Goal: Task Accomplishment & Management: Complete application form

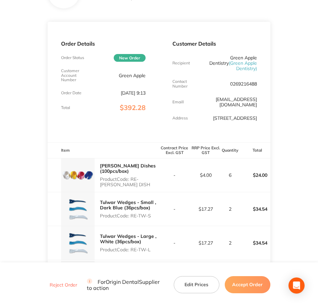
scroll to position [84, 0]
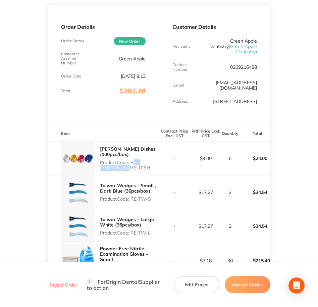
drag, startPoint x: 132, startPoint y: 156, endPoint x: 150, endPoint y: 164, distance: 19.1
click at [150, 164] on p "Product Code: RE-[PERSON_NAME] DISH" at bounding box center [129, 165] width 59 height 11
copy p "RE-[PERSON_NAME] DISH"
drag, startPoint x: 132, startPoint y: 194, endPoint x: 152, endPoint y: 195, distance: 19.8
click at [152, 196] on p "Product Code: RE-TW-S" at bounding box center [129, 198] width 59 height 5
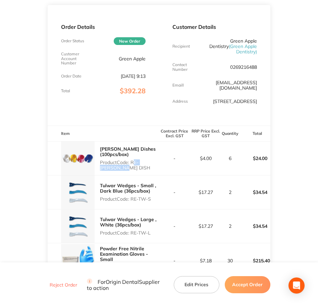
copy p "RE-TW-S"
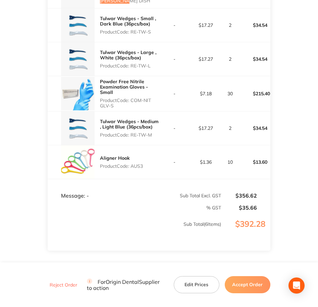
scroll to position [252, 0]
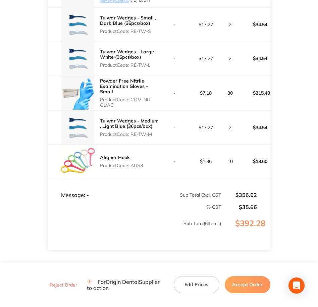
drag, startPoint x: 133, startPoint y: 61, endPoint x: 154, endPoint y: 62, distance: 21.9
click at [154, 62] on p "Product Code: RE-TW-L" at bounding box center [129, 64] width 59 height 5
copy p "RE-TW-L"
drag, startPoint x: 132, startPoint y: 95, endPoint x: 144, endPoint y: 98, distance: 12.7
click at [144, 98] on p "Product Code: COM-NIT GLV-S" at bounding box center [129, 102] width 59 height 11
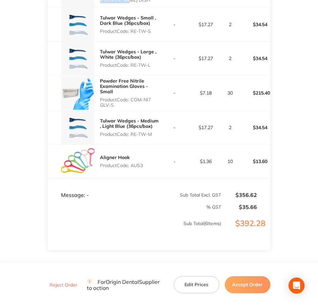
copy p "COM-NIT GLV-S"
drag, startPoint x: 131, startPoint y: 130, endPoint x: 157, endPoint y: 131, distance: 26.6
click at [157, 132] on p "Product Code: RE-TW-M" at bounding box center [129, 134] width 59 height 5
copy p "RE-TW-M"
copy p "AUS3"
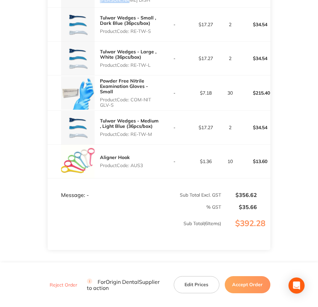
drag, startPoint x: 132, startPoint y: 161, endPoint x: 143, endPoint y: 162, distance: 10.8
click at [143, 163] on p "Product Code: AUS3" at bounding box center [121, 165] width 43 height 5
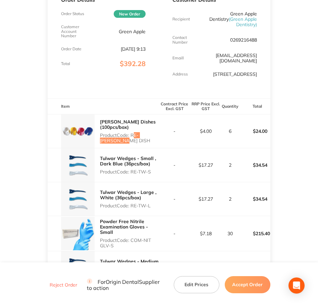
scroll to position [0, 0]
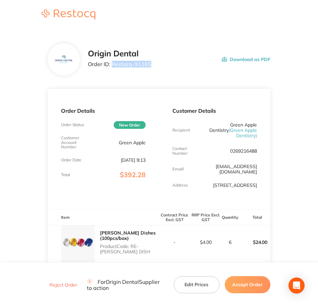
drag, startPoint x: 113, startPoint y: 61, endPoint x: 153, endPoint y: 68, distance: 41.1
click at [153, 68] on div "Origin Dental Order ID: Restocq- 91165 Download as PDF" at bounding box center [179, 59] width 183 height 21
copy p "Restocq- 91165"
click at [239, 287] on button "Accept Order" at bounding box center [248, 284] width 46 height 17
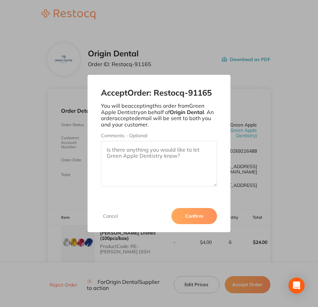
click at [180, 155] on textarea "Comments - Optional" at bounding box center [159, 164] width 117 height 46
paste textarea "SO-00000962"
type textarea "SO-00000962"
click at [189, 219] on button "Confirm" at bounding box center [195, 216] width 46 height 16
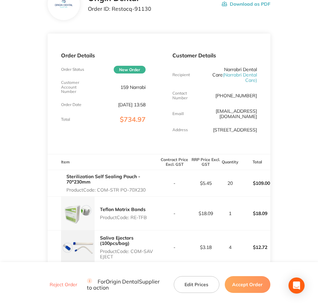
scroll to position [42, 0]
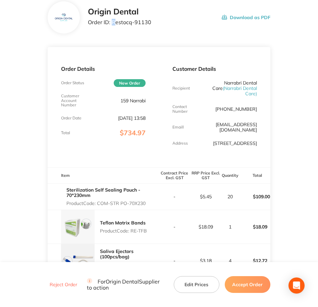
click at [113, 22] on p "Order ID: Restocq- 91130" at bounding box center [119, 22] width 63 height 6
click at [112, 22] on p "Order ID: Restocq- 91130" at bounding box center [119, 22] width 63 height 6
drag, startPoint x: 150, startPoint y: 23, endPoint x: 113, endPoint y: 22, distance: 37.3
click at [113, 22] on div "Origin Dental Order ID: Restocq- 91130 Download as PDF" at bounding box center [179, 17] width 183 height 21
copy p "Restocq- 91130"
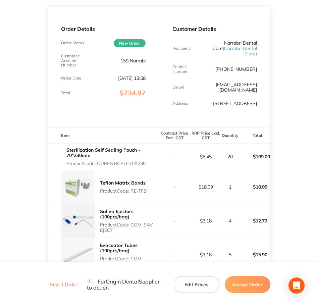
scroll to position [84, 0]
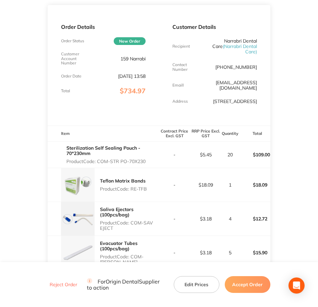
click at [100, 159] on p "Product Code: COM-STR PO-70X230" at bounding box center [112, 161] width 93 height 5
drag, startPoint x: 99, startPoint y: 156, endPoint x: 146, endPoint y: 159, distance: 47.4
click at [146, 159] on div "Sterilization Self Sealing Pouch - 70*230mm Product Code: COM-STR PO-70X230" at bounding box center [112, 155] width 93 height 24
copy p "COM-STR PO-70X230"
drag, startPoint x: 132, startPoint y: 182, endPoint x: 154, endPoint y: 186, distance: 22.4
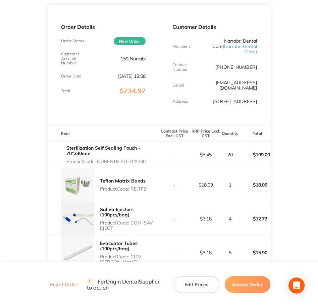
click at [154, 186] on div "Teflon Matrix Bands Product Code: RE-TFB" at bounding box center [103, 185] width 111 height 34
copy p "RE-TFB"
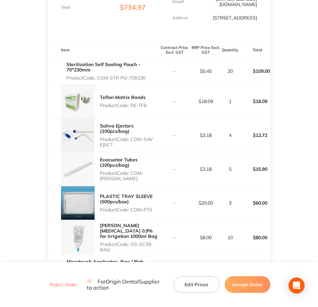
scroll to position [168, 0]
drag, startPoint x: 131, startPoint y: 135, endPoint x: 157, endPoint y: 138, distance: 27.1
click at [157, 138] on p "Product Code: COM-SAV EJECT" at bounding box center [129, 141] width 59 height 11
drag, startPoint x: 157, startPoint y: 138, endPoint x: 147, endPoint y: 138, distance: 10.1
click at [147, 138] on p "Product Code: COM-SAV EJECT" at bounding box center [129, 141] width 59 height 11
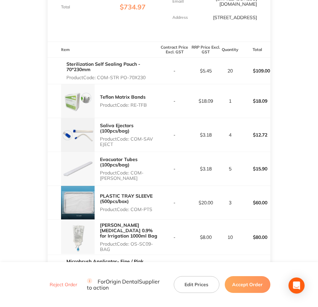
click at [137, 136] on p "Product Code: COM-SAV EJECT" at bounding box center [129, 141] width 59 height 11
drag, startPoint x: 132, startPoint y: 133, endPoint x: 142, endPoint y: 137, distance: 11.0
click at [142, 137] on p "Product Code: COM-SAV EJECT" at bounding box center [129, 141] width 59 height 11
copy p "COM-SAV EJECT"
drag, startPoint x: 132, startPoint y: 165, endPoint x: 141, endPoint y: 172, distance: 11.5
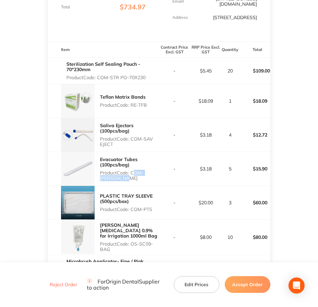
click at [141, 172] on p "Product Code: COM-EVACU TIP" at bounding box center [129, 175] width 59 height 11
copy p "COM-EVACU TIP"
drag, startPoint x: 131, startPoint y: 203, endPoint x: 157, endPoint y: 207, distance: 26.4
click at [157, 207] on div "PLASTIC TRAY SLEEVE (500pcs/box) Product Code: COM-PTS" at bounding box center [129, 203] width 59 height 24
copy p "COM-PTS"
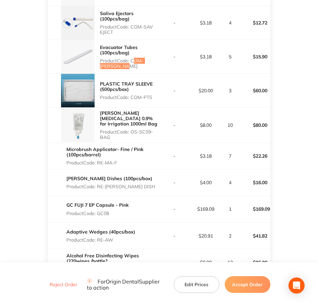
scroll to position [336, 0]
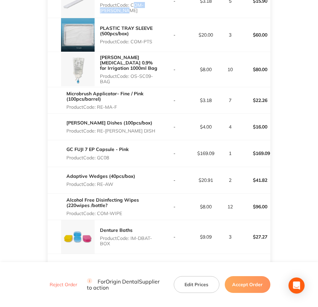
drag, startPoint x: 133, startPoint y: 71, endPoint x: 155, endPoint y: 76, distance: 22.8
click at [155, 76] on p "Product Code: OS-SC09-BAG" at bounding box center [129, 79] width 59 height 11
copy p "OS-SC09-BAG"
drag, startPoint x: 99, startPoint y: 103, endPoint x: 117, endPoint y: 102, distance: 17.8
click at [117, 104] on p "Product Code: RE-MA-F" at bounding box center [112, 106] width 93 height 5
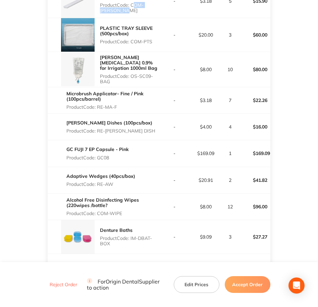
copy p "RE-MA-F"
drag, startPoint x: 98, startPoint y: 124, endPoint x: 139, endPoint y: 128, distance: 40.8
click at [139, 128] on div "Dappen Dishes (100pcs/box) Product Code: RE-DAPP DISH" at bounding box center [103, 127] width 111 height 19
copy p "RE-[PERSON_NAME] DISH"
drag, startPoint x: 100, startPoint y: 149, endPoint x: 115, endPoint y: 151, distance: 14.6
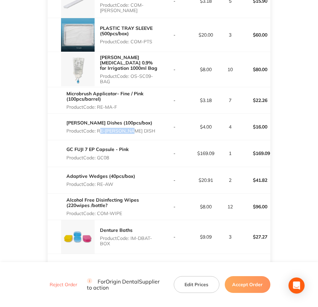
click at [115, 155] on p "Product Code: GC08" at bounding box center [97, 157] width 62 height 5
click at [112, 155] on p "Product Code: GC08" at bounding box center [97, 157] width 62 height 5
copy p "GC08"
drag, startPoint x: 99, startPoint y: 177, endPoint x: 114, endPoint y: 179, distance: 15.2
click at [114, 182] on p "Product Code: RE-AW" at bounding box center [100, 184] width 69 height 5
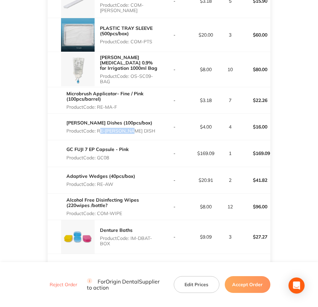
drag, startPoint x: 98, startPoint y: 208, endPoint x: 124, endPoint y: 206, distance: 26.3
click at [124, 211] on p "Product Code: COM-WIPE" at bounding box center [112, 213] width 93 height 5
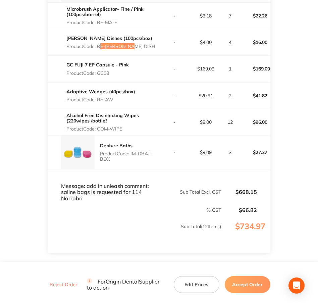
scroll to position [418, 0]
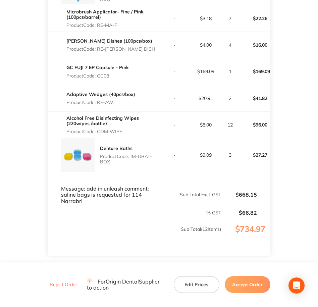
click at [130, 154] on p "Product Code: IM-DBAT-BOX" at bounding box center [129, 159] width 59 height 11
drag, startPoint x: 133, startPoint y: 151, endPoint x: 148, endPoint y: 159, distance: 17.1
click at [148, 159] on p "Product Code: IM-DBAT-BOX" at bounding box center [129, 159] width 59 height 11
drag, startPoint x: 148, startPoint y: 159, endPoint x: 155, endPoint y: 162, distance: 7.4
click at [155, 162] on div "Denture Baths Product Code: IM-DBAT-BOX" at bounding box center [103, 155] width 111 height 34
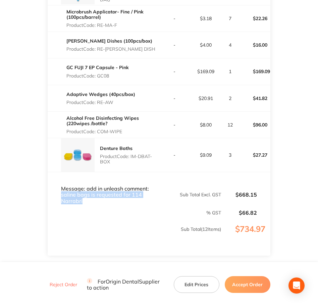
drag, startPoint x: 61, startPoint y: 190, endPoint x: 91, endPoint y: 197, distance: 30.6
click at [91, 197] on td "Message: add in unleash comment: saline bags is requested for 114 Narrabri" at bounding box center [103, 188] width 111 height 33
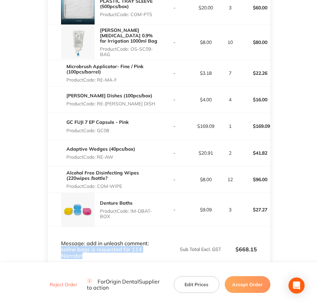
scroll to position [376, 0]
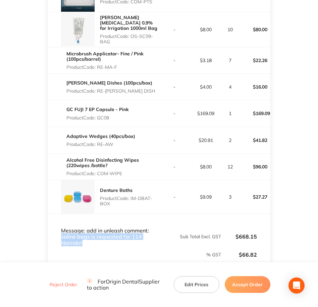
click at [108, 236] on td "Message: add in unleash comment: saline bags is requested for 114 Narrabri" at bounding box center [103, 230] width 111 height 33
drag, startPoint x: 87, startPoint y: 225, endPoint x: 98, endPoint y: 239, distance: 18.1
click at [98, 239] on td "Message: add in unleash comment: saline bags is requested for 114 Narrabri" at bounding box center [103, 230] width 111 height 33
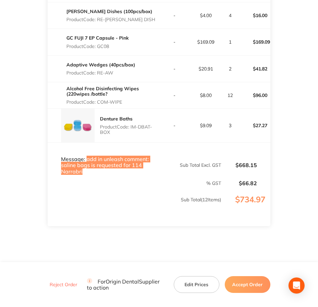
scroll to position [460, 0]
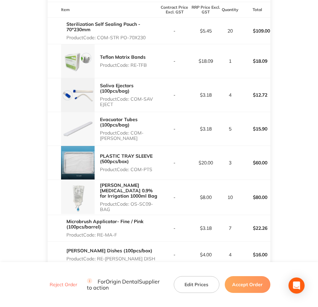
click at [249, 170] on td "$60.00" at bounding box center [254, 163] width 31 height 34
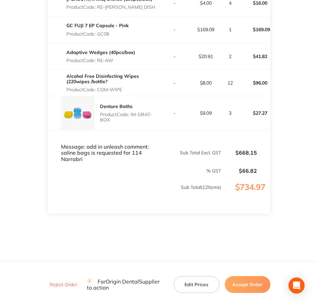
click at [236, 285] on button "Accept Order" at bounding box center [248, 284] width 46 height 17
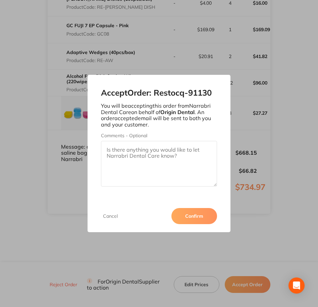
click at [156, 161] on textarea "Comments - Optional" at bounding box center [159, 164] width 117 height 46
paste textarea "SO-00000963"
type textarea "SO-00000963"
click at [201, 217] on button "Confirm" at bounding box center [195, 216] width 46 height 16
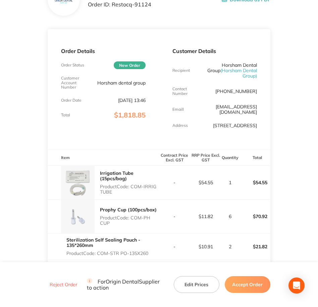
scroll to position [84, 0]
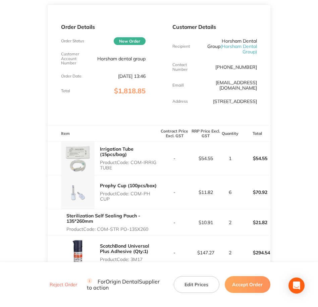
drag, startPoint x: 133, startPoint y: 157, endPoint x: 147, endPoint y: 163, distance: 14.9
click at [147, 163] on p "Product Code: COM-IRRIG TUBE" at bounding box center [129, 165] width 59 height 11
copy p "COM-IRRIG TUBE"
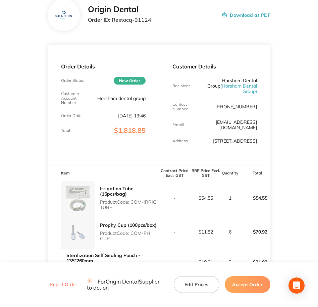
scroll to position [42, 0]
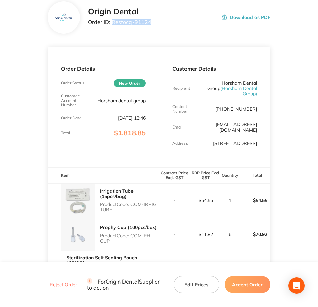
drag, startPoint x: 111, startPoint y: 22, endPoint x: 150, endPoint y: 25, distance: 39.1
click at [150, 25] on div "Origin Dental Order ID: Restocq- 91124 Download as PDF" at bounding box center [179, 17] width 183 height 21
copy p "Restocq- 91124"
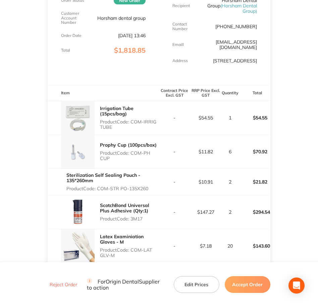
scroll to position [126, 0]
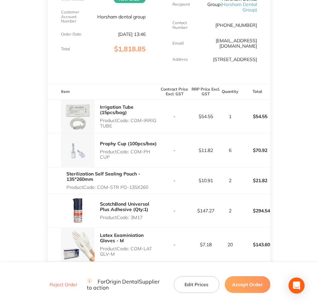
drag, startPoint x: 132, startPoint y: 148, endPoint x: 146, endPoint y: 151, distance: 14.5
click at [146, 151] on p "Product Code: COM-PH CUP" at bounding box center [129, 154] width 59 height 11
copy p "COM-PH CUP"
drag, startPoint x: 99, startPoint y: 182, endPoint x: 150, endPoint y: 185, distance: 51.8
click at [150, 185] on div "Sterilization Self Sealing Pouch - 135*260mm Product Code: COM-STR PO-135X260" at bounding box center [112, 181] width 93 height 24
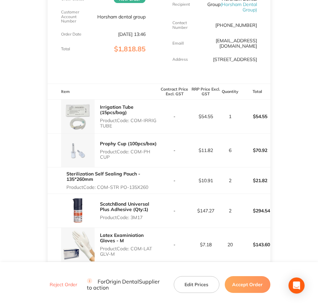
copy p "COM-STR PO-135X260"
drag, startPoint x: 132, startPoint y: 214, endPoint x: 142, endPoint y: 212, distance: 9.6
click at [142, 215] on p "Product Code: 3M17" at bounding box center [129, 217] width 59 height 5
copy p "3M1"
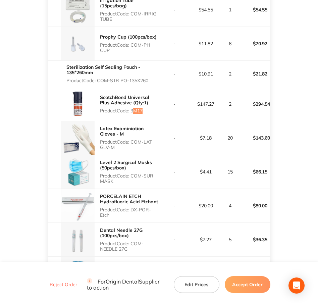
scroll to position [252, 0]
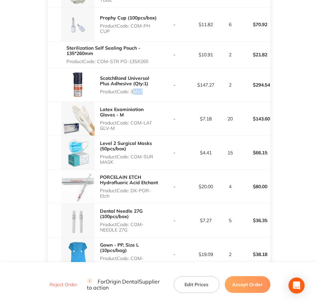
drag, startPoint x: 132, startPoint y: 116, endPoint x: 158, endPoint y: 124, distance: 27.9
click at [158, 124] on p "Product Code: COM-LAT GLV-M" at bounding box center [129, 125] width 59 height 11
copy p "COM-LAT GLV-M"
drag, startPoint x: 132, startPoint y: 153, endPoint x: 143, endPoint y: 157, distance: 11.9
click at [143, 157] on p "Product Code: COM-SUR MASK" at bounding box center [129, 159] width 59 height 11
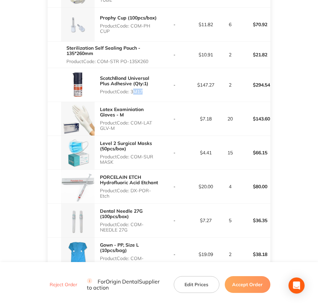
copy p "COM-SUR MASK"
drag, startPoint x: 132, startPoint y: 184, endPoint x: 147, endPoint y: 192, distance: 16.8
click at [147, 192] on p "Product Code: DX-POR-Etch" at bounding box center [129, 193] width 59 height 11
copy p "DX-POR-Etch"
drag, startPoint x: 132, startPoint y: 219, endPoint x: 141, endPoint y: 224, distance: 10.4
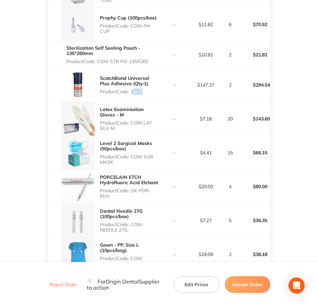
click at [141, 224] on p "Product Code: COM-NEEDLE 27G" at bounding box center [129, 227] width 59 height 11
copy p "COM-NEEDLE 27G"
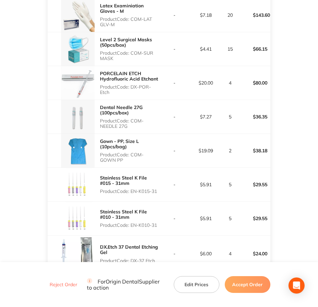
scroll to position [378, 0]
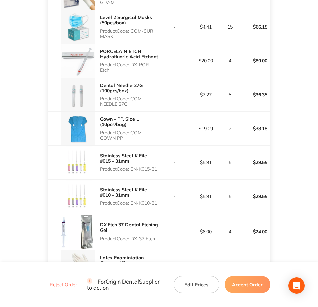
drag, startPoint x: 132, startPoint y: 128, endPoint x: 154, endPoint y: 138, distance: 25.1
click at [154, 138] on div "Gown - PP, Size L (10pcs/bag) Product Code: COM-GOWN PP" at bounding box center [103, 129] width 111 height 34
copy p "COM-GOWN PP"
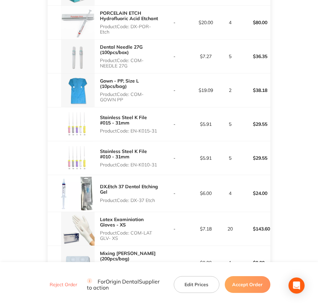
scroll to position [420, 0]
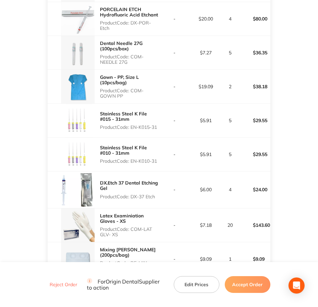
drag, startPoint x: 132, startPoint y: 124, endPoint x: 159, endPoint y: 127, distance: 27.1
click at [159, 127] on div "Stainless Steel K File #015 - 31mm Product Code: EN-K015-31" at bounding box center [129, 120] width 59 height 24
drag, startPoint x: 131, startPoint y: 157, endPoint x: 165, endPoint y: 161, distance: 34.2
click at [165, 161] on tr "Stainless Steel K File #010 - 31mm Product Code: EN-K010-31 - $5.91 5 $29.55" at bounding box center [159, 154] width 223 height 34
drag, startPoint x: 132, startPoint y: 191, endPoint x: 156, endPoint y: 191, distance: 24.5
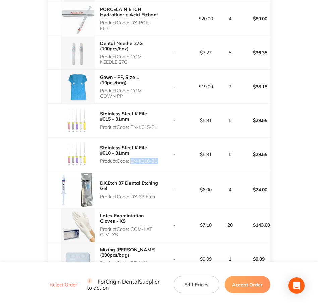
click at [156, 194] on p "Product Code: DX-37 Etch" at bounding box center [129, 196] width 59 height 5
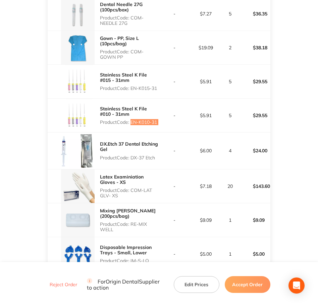
scroll to position [462, 0]
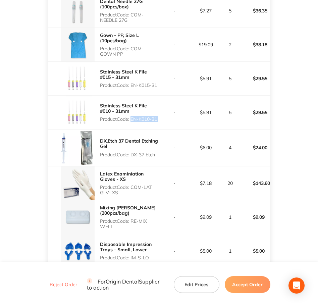
drag, startPoint x: 132, startPoint y: 184, endPoint x: 143, endPoint y: 187, distance: 11.7
click at [143, 187] on p "Product Code: COM-LAT GLV- XS" at bounding box center [129, 190] width 59 height 11
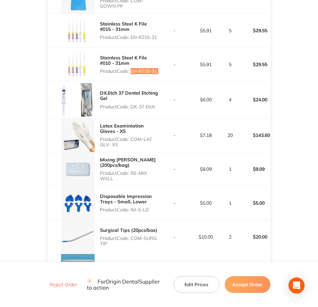
scroll to position [546, 0]
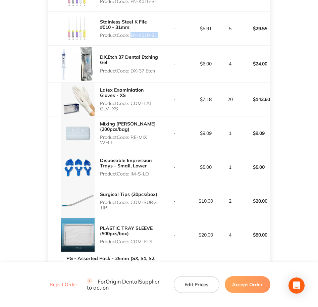
drag, startPoint x: 131, startPoint y: 129, endPoint x: 148, endPoint y: 134, distance: 17.9
click at [148, 135] on p "Product Code: RE-MIX WELL" at bounding box center [129, 140] width 59 height 11
drag, startPoint x: 132, startPoint y: 168, endPoint x: 153, endPoint y: 170, distance: 21.6
click at [153, 171] on p "Product Code: IM-S-LO" at bounding box center [129, 173] width 59 height 5
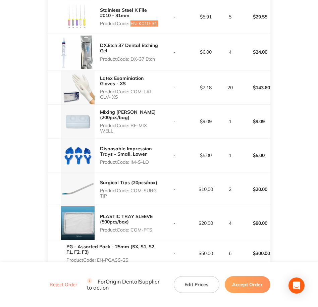
scroll to position [588, 0]
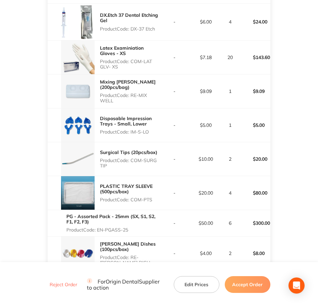
drag, startPoint x: 132, startPoint y: 156, endPoint x: 142, endPoint y: 160, distance: 11.2
click at [142, 160] on p "Product Code: COM-SURG TIP" at bounding box center [129, 163] width 59 height 11
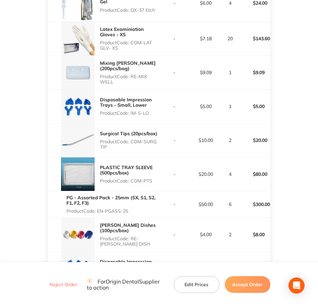
scroll to position [714, 0]
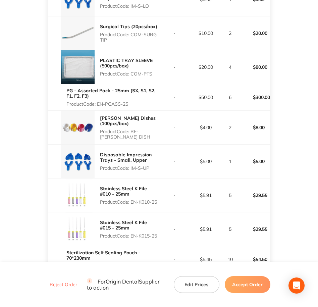
drag, startPoint x: 132, startPoint y: 66, endPoint x: 155, endPoint y: 69, distance: 23.0
click at [155, 71] on p "Product Code: COM-PTS" at bounding box center [129, 73] width 59 height 5
drag, startPoint x: 98, startPoint y: 100, endPoint x: 132, endPoint y: 100, distance: 33.6
click at [132, 101] on p "Product Code: EN-PGASS-25" at bounding box center [112, 103] width 93 height 5
drag, startPoint x: 132, startPoint y: 128, endPoint x: 147, endPoint y: 131, distance: 15.9
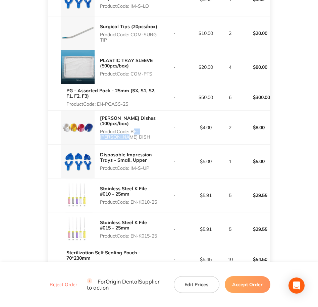
click at [147, 131] on p "Product Code: RE-[PERSON_NAME] DISH" at bounding box center [129, 134] width 59 height 11
drag, startPoint x: 132, startPoint y: 164, endPoint x: 161, endPoint y: 164, distance: 28.9
click at [161, 164] on tr "Disposable Impression Trays - Small, Upper Product Code: IM-S-UP - $5.00 1 $5.00" at bounding box center [159, 162] width 223 height 34
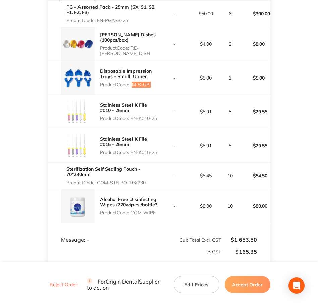
scroll to position [798, 0]
drag, startPoint x: 132, startPoint y: 112, endPoint x: 163, endPoint y: 116, distance: 31.2
click at [163, 116] on tr "Stainless Steel K File #010 - 25mm Product Code: EN-K010-25 - $5.91 5 $29.55" at bounding box center [159, 112] width 223 height 34
drag, startPoint x: 131, startPoint y: 147, endPoint x: 156, endPoint y: 146, distance: 24.9
click at [154, 149] on p "Product Code: EN-K015-25" at bounding box center [129, 151] width 59 height 5
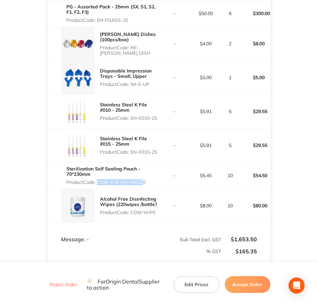
drag, startPoint x: 97, startPoint y: 177, endPoint x: 142, endPoint y: 179, distance: 44.7
click at [142, 180] on p "Product Code: COM-STR PO-70X230" at bounding box center [112, 182] width 93 height 5
drag, startPoint x: 142, startPoint y: 179, endPoint x: 145, endPoint y: 179, distance: 3.7
click at [145, 180] on p "Product Code: COM-STR PO-70X230" at bounding box center [112, 182] width 93 height 5
click at [146, 180] on p "Product Code: COM-STR PO-70X230" at bounding box center [112, 182] width 93 height 5
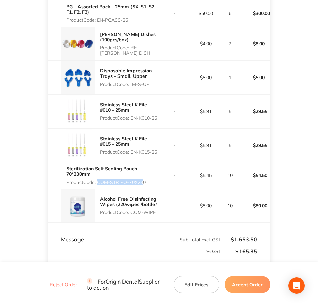
drag, startPoint x: 100, startPoint y: 176, endPoint x: 159, endPoint y: 177, distance: 58.8
click at [159, 180] on p "Product Code: COM-STR PO-70X230" at bounding box center [112, 182] width 93 height 5
drag, startPoint x: 159, startPoint y: 177, endPoint x: 99, endPoint y: 175, distance: 59.5
click at [99, 180] on p "Product Code: COM-STR PO-70X230" at bounding box center [112, 182] width 93 height 5
drag, startPoint x: 98, startPoint y: 177, endPoint x: 148, endPoint y: 179, distance: 49.4
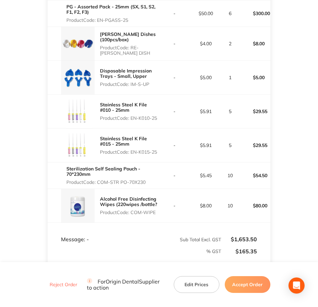
click at [148, 180] on p "Product Code: COM-STR PO-70X230" at bounding box center [112, 182] width 93 height 5
click at [133, 210] on p "Product Code: COM-WIPE" at bounding box center [129, 212] width 59 height 5
drag, startPoint x: 133, startPoint y: 207, endPoint x: 161, endPoint y: 206, distance: 28.2
click at [161, 206] on td "-" at bounding box center [174, 206] width 31 height 34
drag, startPoint x: 134, startPoint y: 210, endPoint x: 156, endPoint y: 209, distance: 22.2
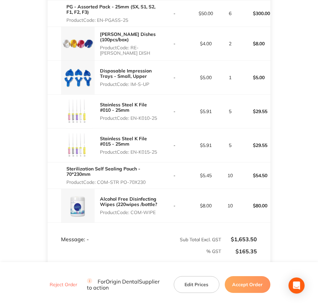
click at [156, 210] on p "Product Code: COM-WIPE" at bounding box center [129, 212] width 59 height 5
drag, startPoint x: 156, startPoint y: 209, endPoint x: 166, endPoint y: 209, distance: 9.7
click at [166, 209] on tr "Alcohol Free Disinfecting Wipes (220wipes /bottle? Product Code: COM-WIPE - $8.…" at bounding box center [159, 206] width 223 height 34
drag, startPoint x: 166, startPoint y: 209, endPoint x: 135, endPoint y: 207, distance: 31.3
click at [135, 210] on p "Product Code: COM-WIPE" at bounding box center [129, 212] width 59 height 5
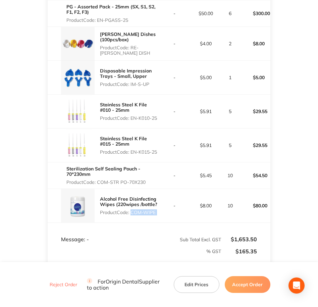
click at [135, 210] on p "Product Code: COM-WIPE" at bounding box center [129, 212] width 59 height 5
drag, startPoint x: 134, startPoint y: 208, endPoint x: 145, endPoint y: 207, distance: 11.1
click at [145, 210] on p "Product Code: COM-WIPE" at bounding box center [129, 212] width 59 height 5
drag, startPoint x: 145, startPoint y: 207, endPoint x: 156, endPoint y: 208, distance: 11.1
click at [156, 210] on p "Product Code: COM-WIPE" at bounding box center [129, 212] width 59 height 5
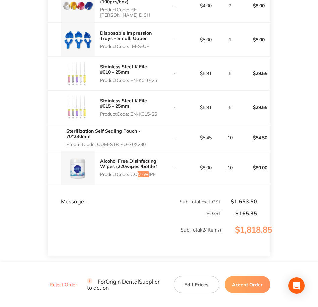
scroll to position [836, 0]
click at [248, 292] on button "Accept Order" at bounding box center [248, 284] width 46 height 17
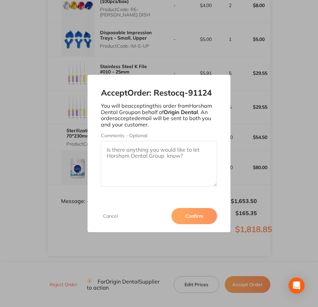
click at [184, 167] on textarea "Comments - Optional" at bounding box center [159, 164] width 117 height 46
paste textarea "SO-00000964"
type textarea "SO-00000964"
click at [200, 216] on button "Confirm" at bounding box center [195, 216] width 46 height 16
